Goal: Task Accomplishment & Management: Use online tool/utility

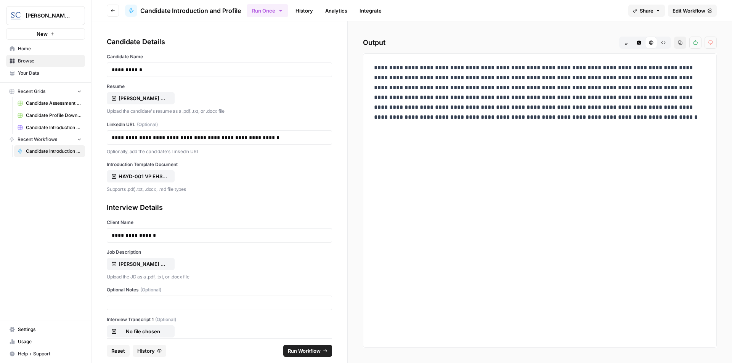
scroll to position [56, 0]
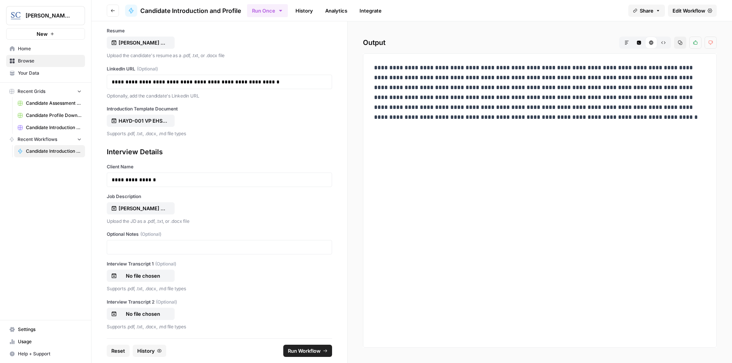
click at [631, 45] on button "Markdown" at bounding box center [627, 43] width 12 height 12
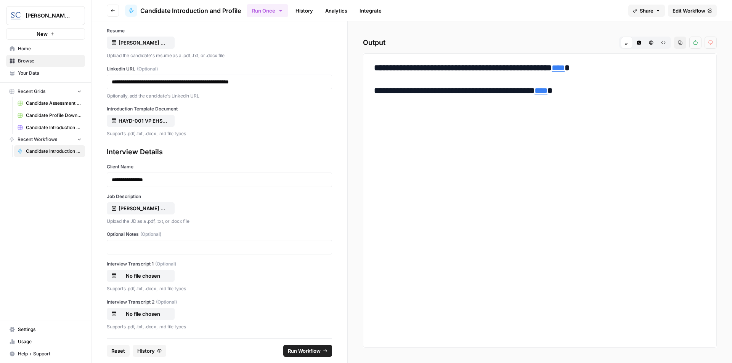
click at [565, 71] on link "****" at bounding box center [558, 68] width 13 height 8
click at [547, 90] on link "****" at bounding box center [540, 91] width 13 height 8
click at [120, 351] on span "Reset" at bounding box center [118, 351] width 14 height 8
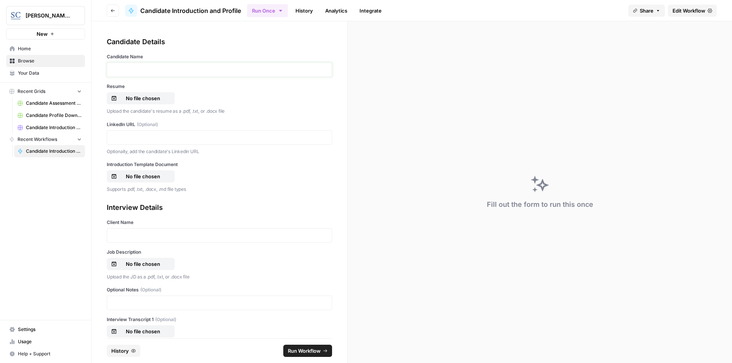
click at [163, 72] on p at bounding box center [219, 70] width 215 height 8
click at [154, 97] on p "No file chosen" at bounding box center [143, 99] width 49 height 8
click at [135, 134] on p at bounding box center [219, 138] width 215 height 8
click at [156, 180] on p "No file chosen" at bounding box center [143, 177] width 49 height 8
click at [136, 229] on div at bounding box center [219, 235] width 225 height 14
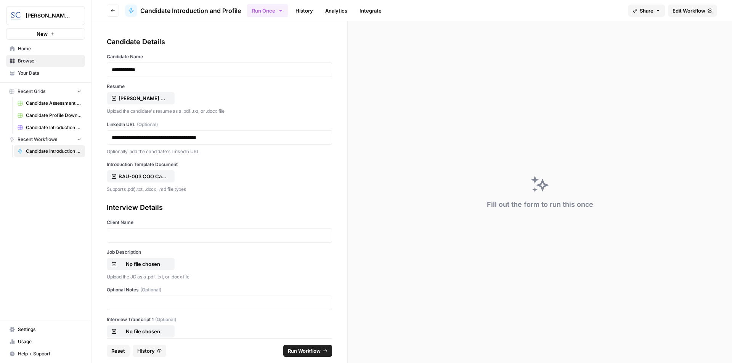
click at [136, 228] on div at bounding box center [219, 235] width 225 height 14
click at [136, 232] on p at bounding box center [219, 236] width 215 height 8
click at [143, 264] on p "No file chosen" at bounding box center [143, 264] width 49 height 8
click at [15, 248] on div "[PERSON_NAME] [GEOGRAPHIC_DATA] New Home Browse Your Data Recent Grids Candidat…" at bounding box center [45, 181] width 91 height 363
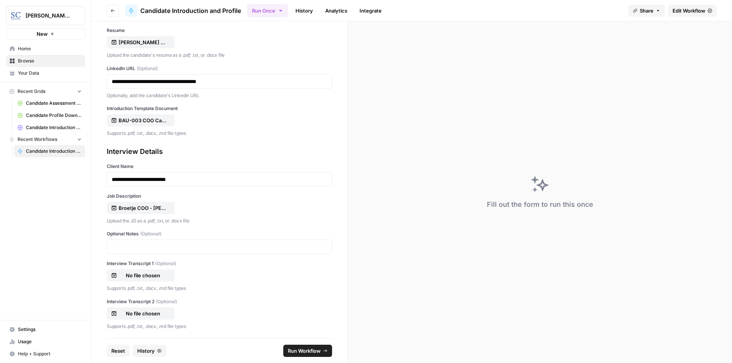
scroll to position [57, 0]
click at [410, 328] on div "Fill out the form to run this once" at bounding box center [540, 192] width 384 height 342
click at [308, 350] on span "Run Workflow" at bounding box center [304, 351] width 33 height 8
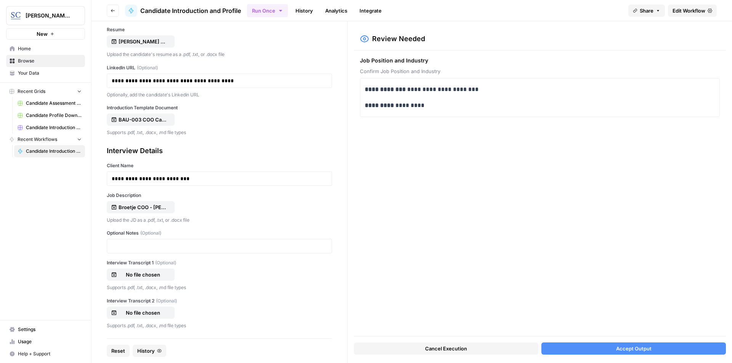
click at [638, 351] on span "Accept Output" at bounding box center [633, 349] width 35 height 8
